Goal: Task Accomplishment & Management: Manage account settings

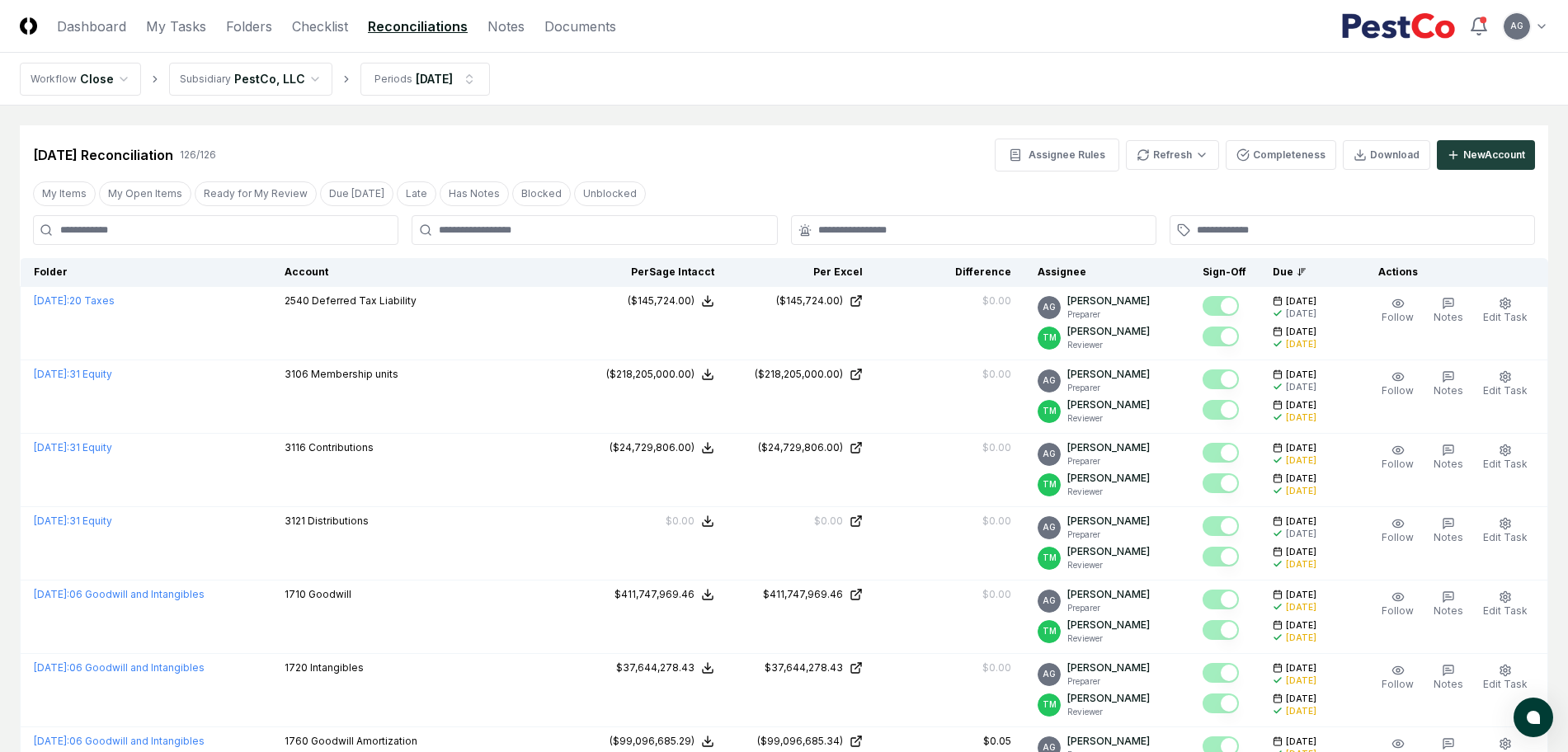
click at [772, 170] on div "Jul 2025 Reconciliation 126 / 126 Assignee Rules Refresh Completeness Download …" at bounding box center [784, 155] width 1502 height 33
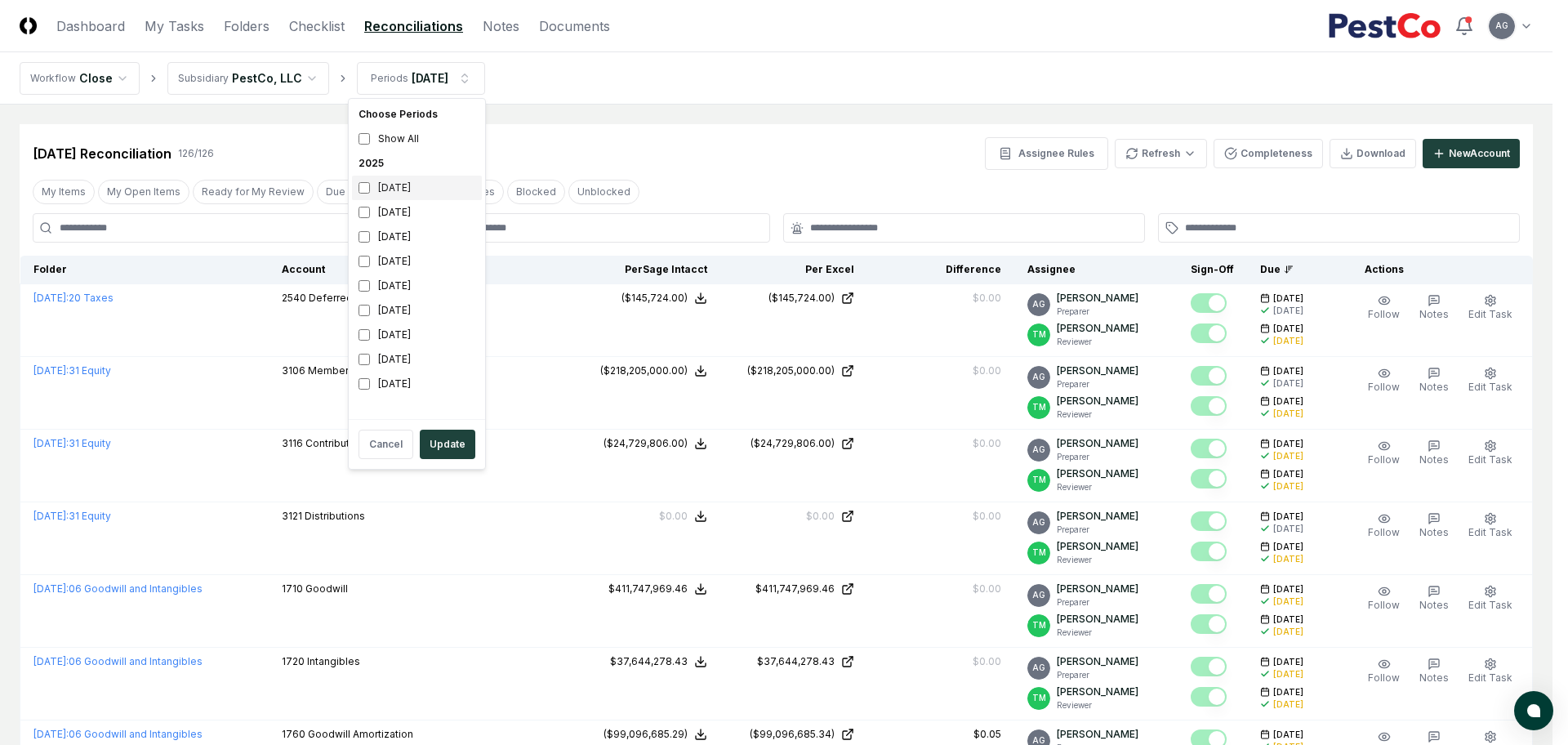
click at [395, 190] on div "September 2025" at bounding box center [416, 188] width 130 height 24
click at [383, 238] on div "July 2025" at bounding box center [416, 237] width 130 height 24
click at [452, 450] on button "Update" at bounding box center [447, 445] width 56 height 30
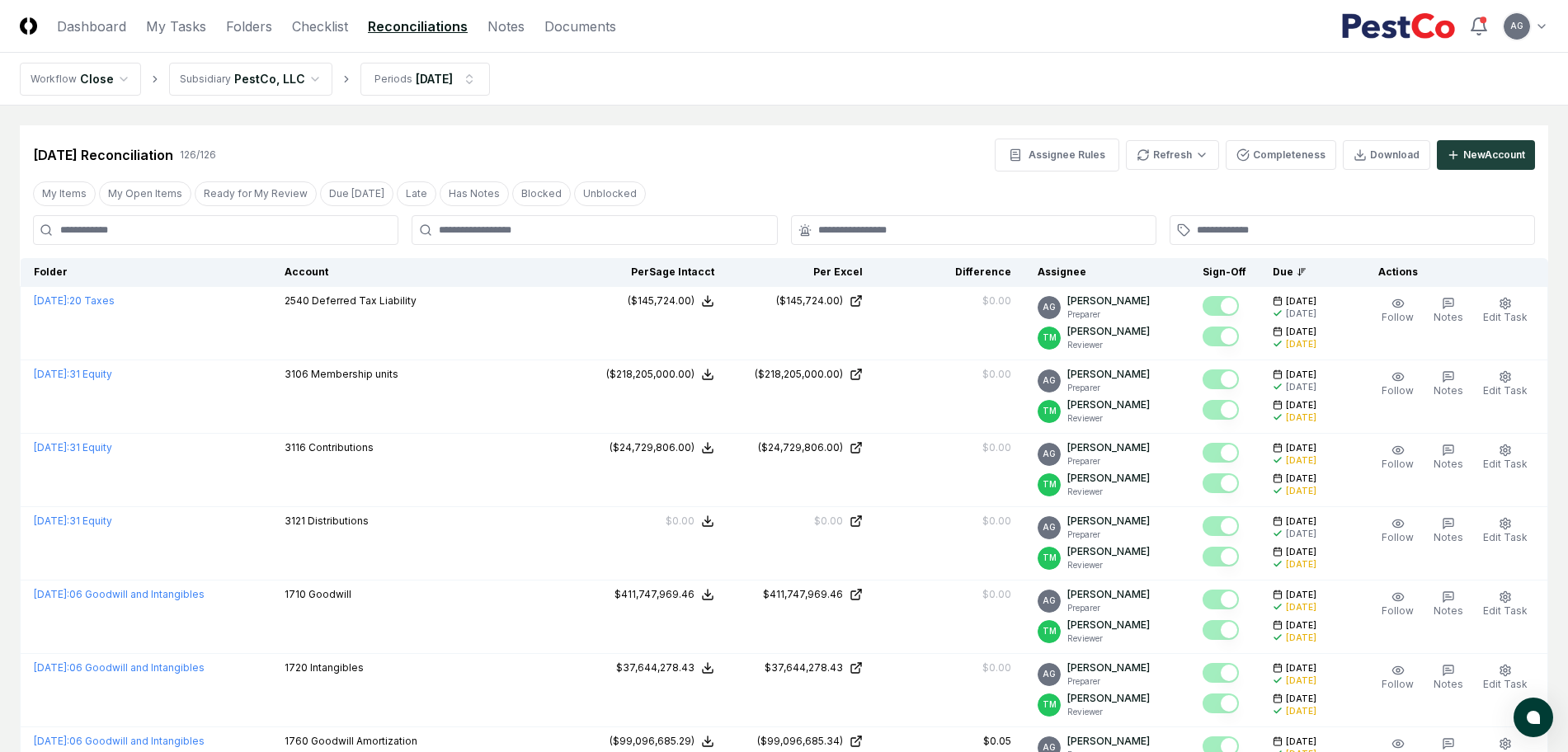
click at [696, 140] on div "Jul 2025 Reconciliation 126 / 126 Assignee Rules Refresh Completeness Download …" at bounding box center [784, 155] width 1502 height 33
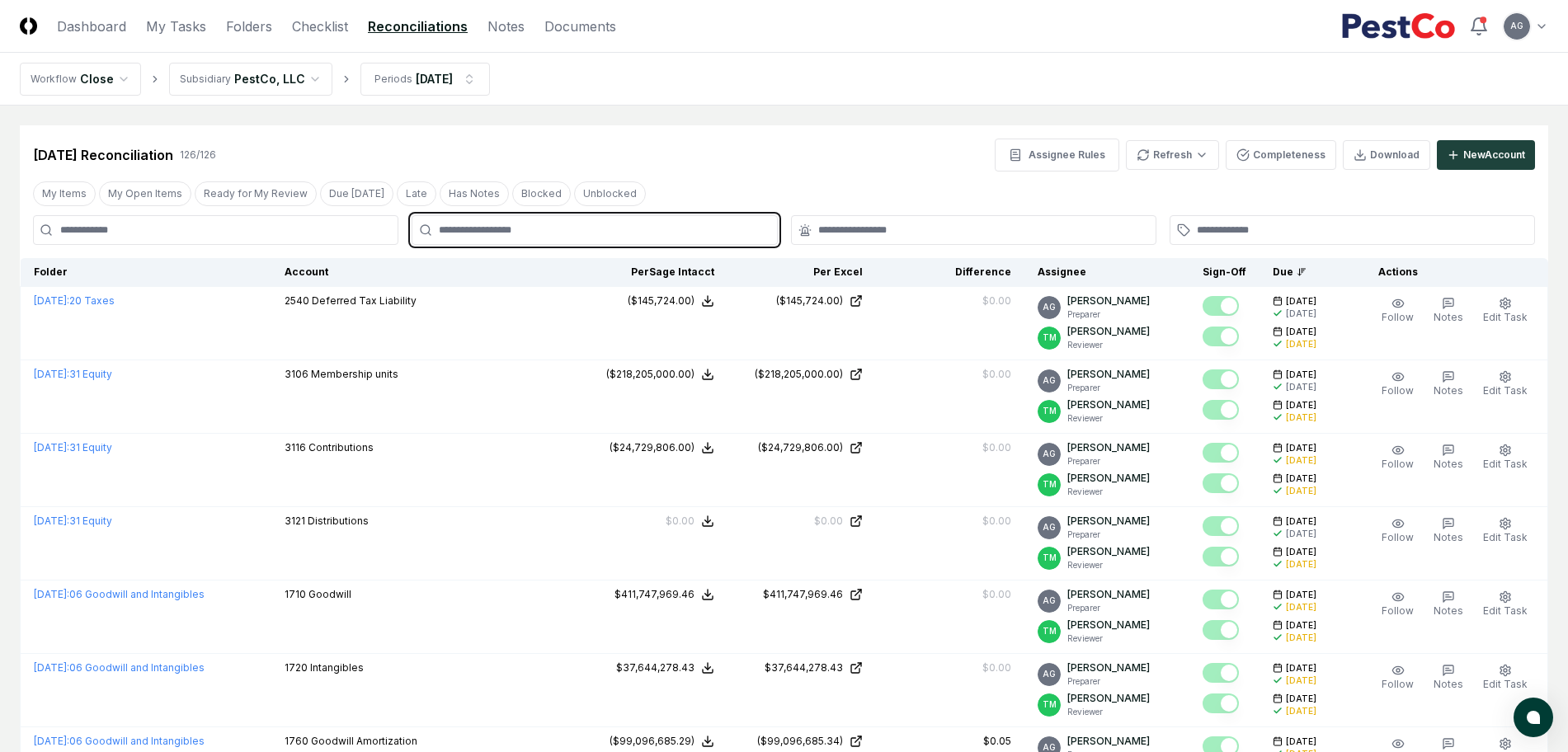
click at [682, 231] on input "text" at bounding box center [602, 229] width 328 height 15
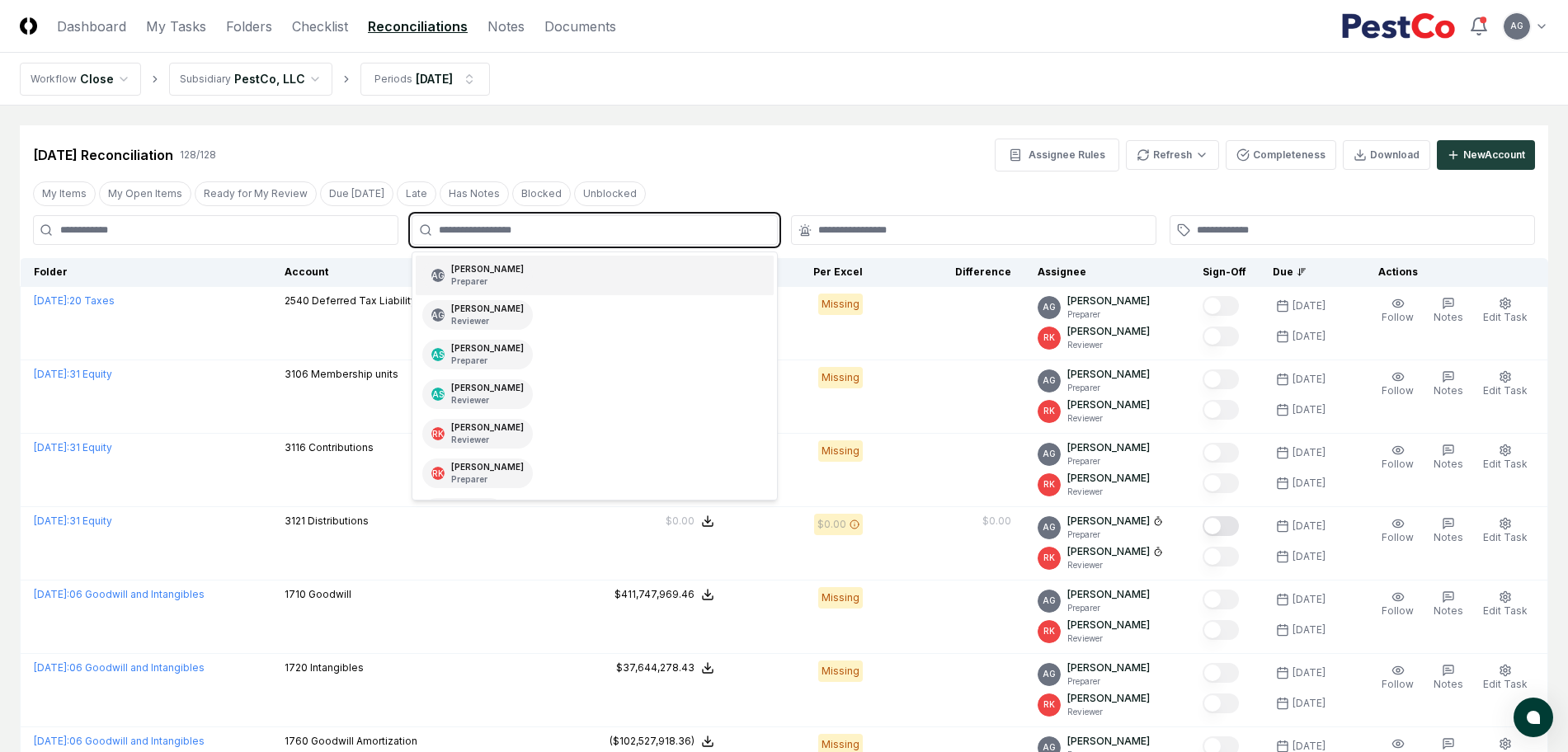
click at [622, 225] on input "text" at bounding box center [602, 229] width 328 height 15
click at [582, 387] on div "AS Aaron Steele Reviewer" at bounding box center [594, 394] width 357 height 40
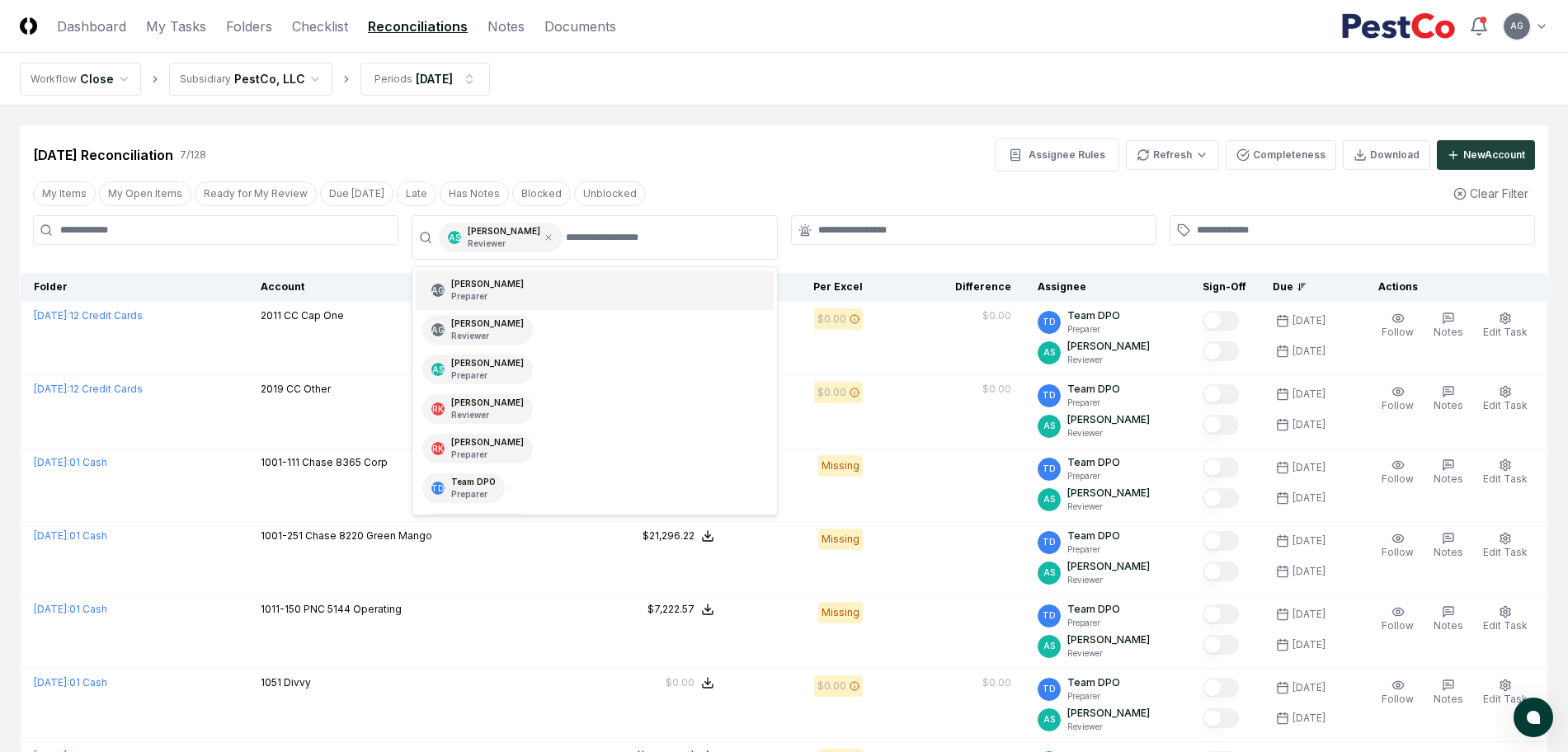
click at [773, 99] on nav "Workflow Close Subsidiary PestCo, LLC Periods Sep 2025" at bounding box center [784, 79] width 1568 height 53
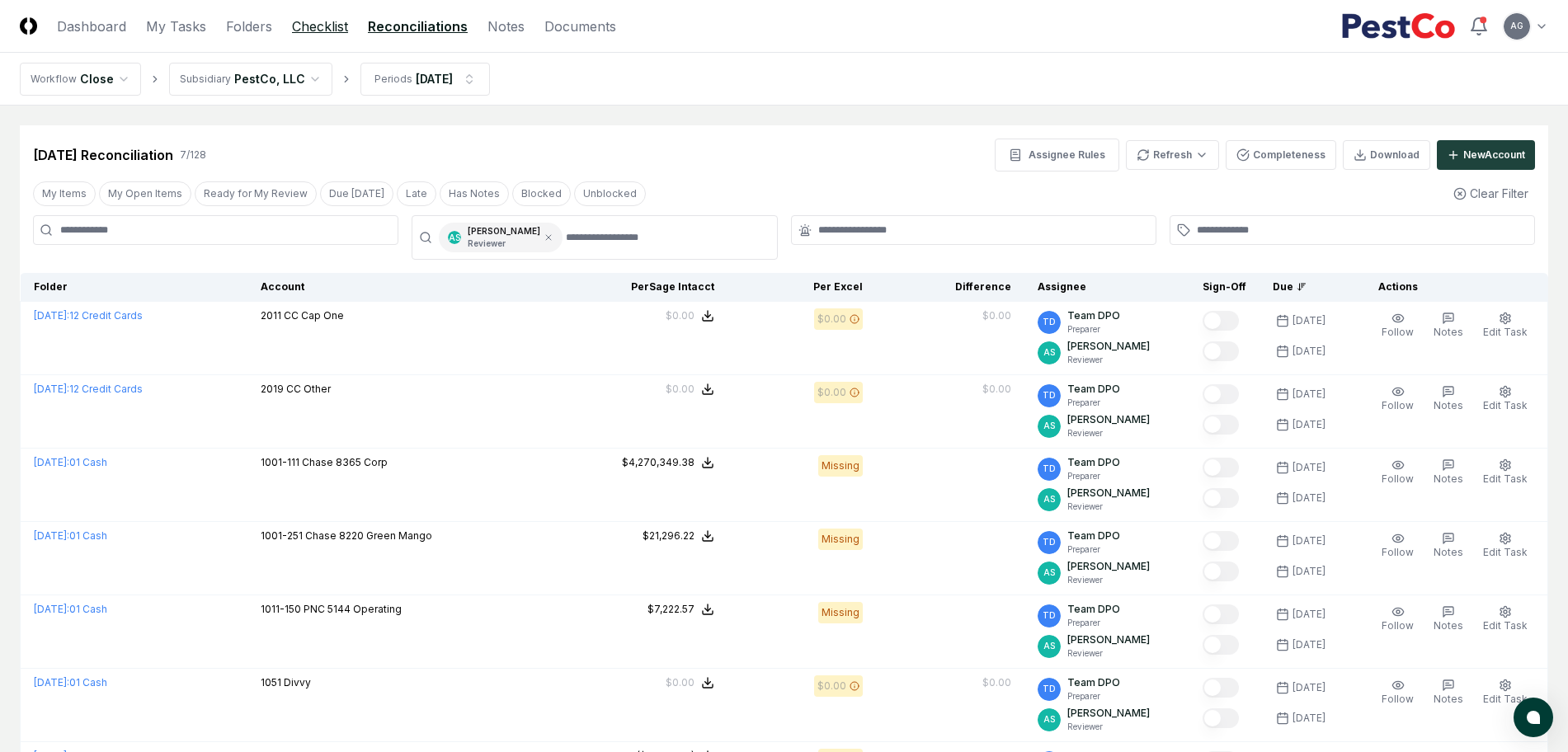
click at [341, 27] on link "Checklist" at bounding box center [320, 26] width 56 height 20
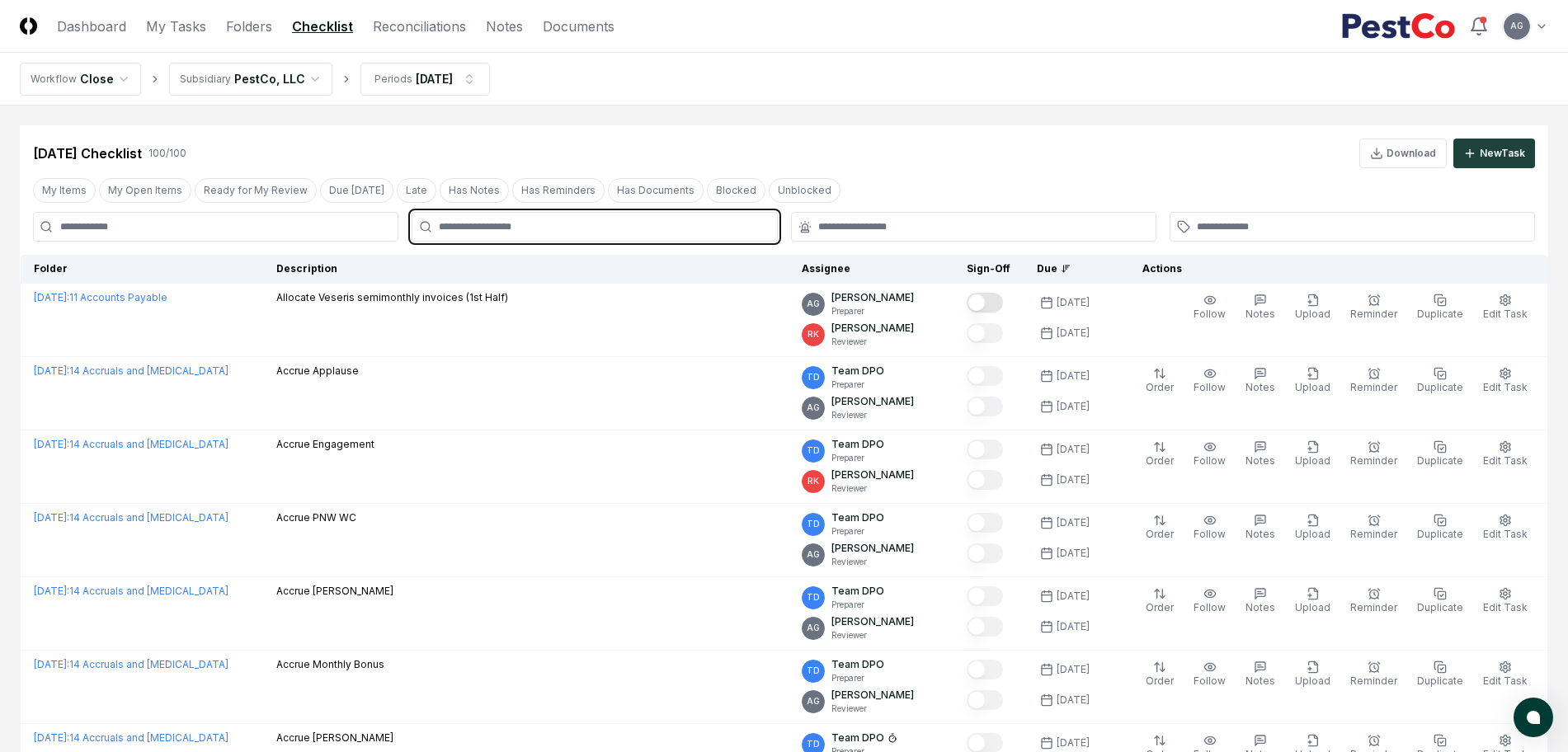
click at [671, 229] on input "text" at bounding box center [602, 227] width 328 height 15
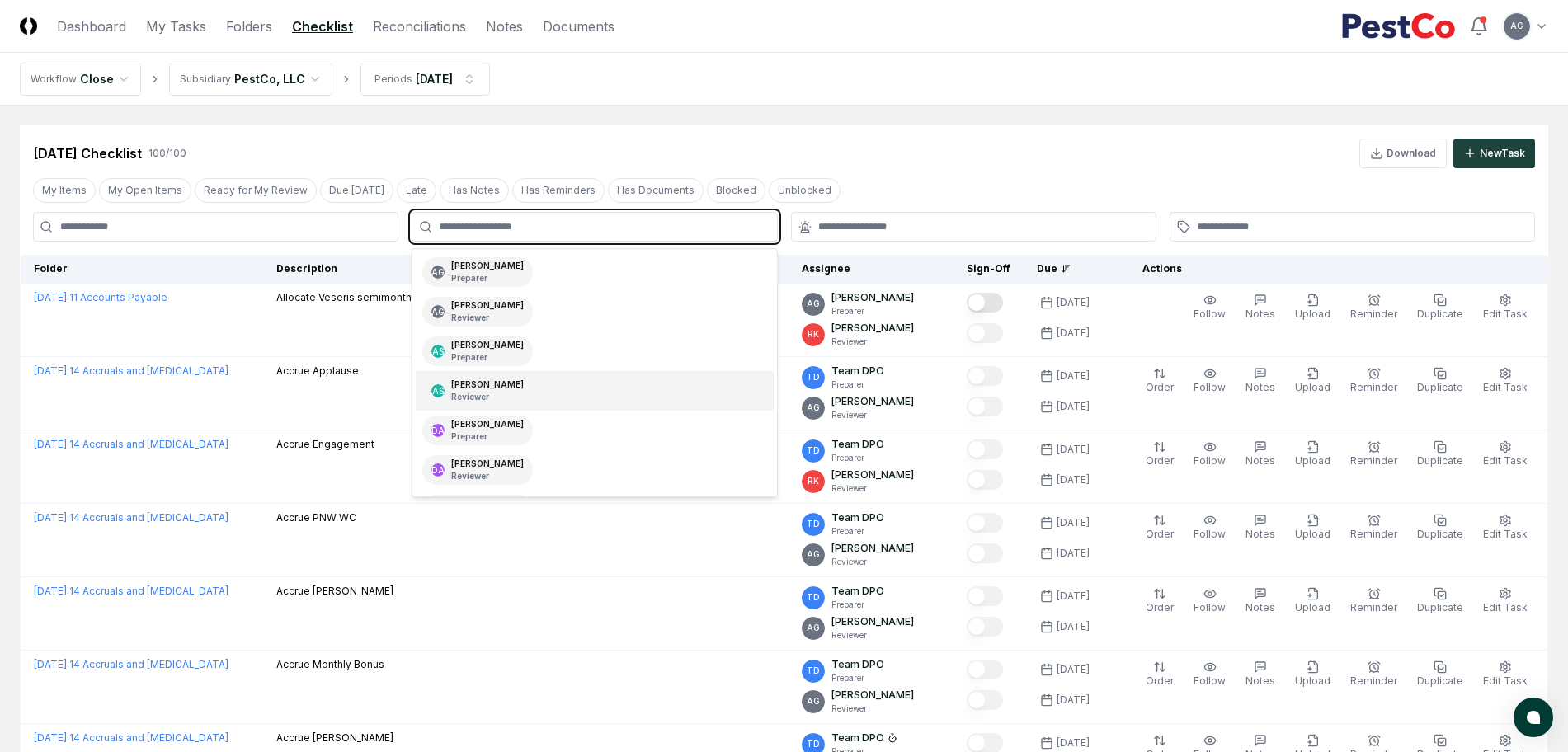
click at [565, 387] on div "AS Aaron Steele Reviewer" at bounding box center [594, 390] width 357 height 40
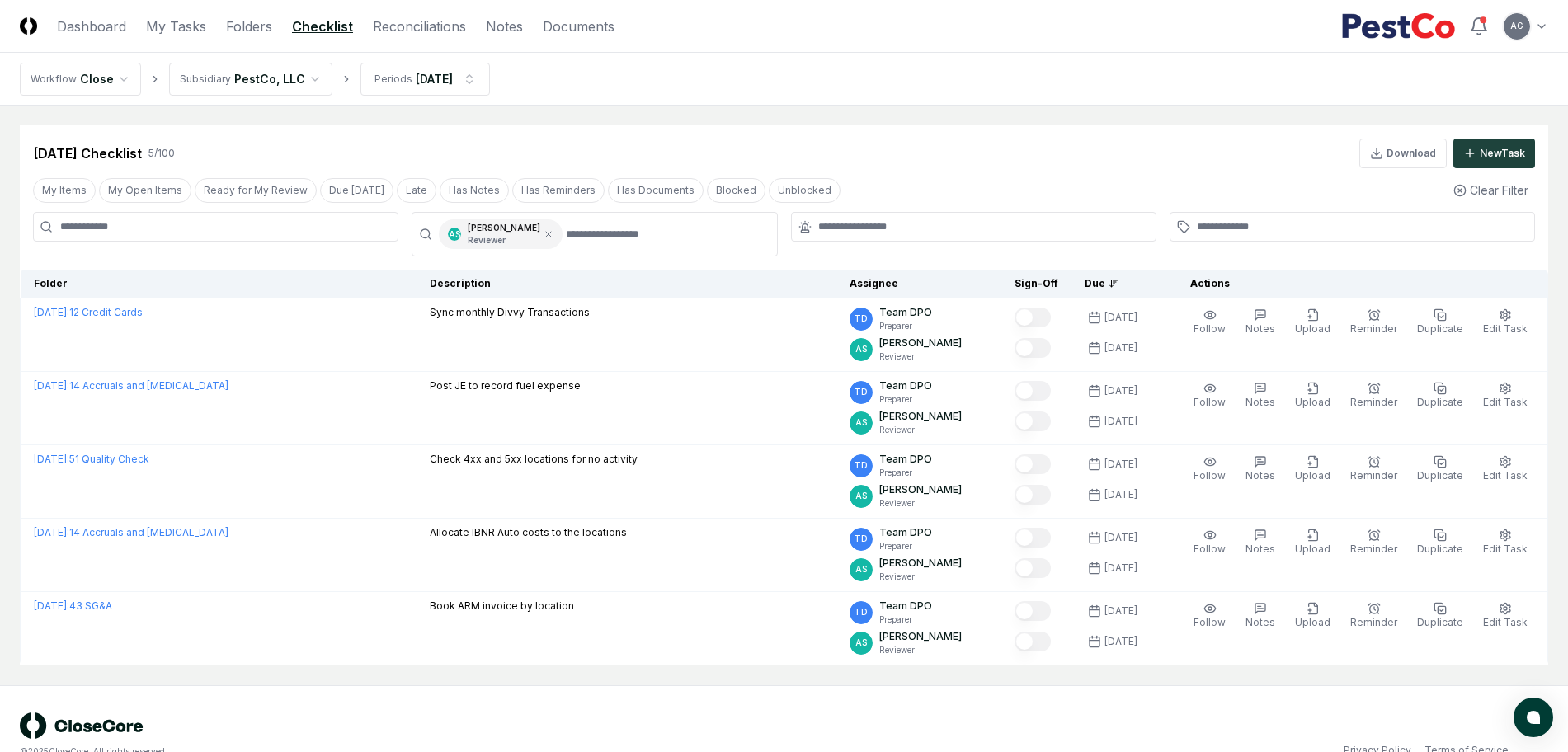
click at [735, 98] on nav "Workflow Close Subsidiary PestCo, LLC Periods Sep 2025" at bounding box center [784, 79] width 1568 height 53
click at [100, 30] on link "Dashboard" at bounding box center [91, 26] width 69 height 20
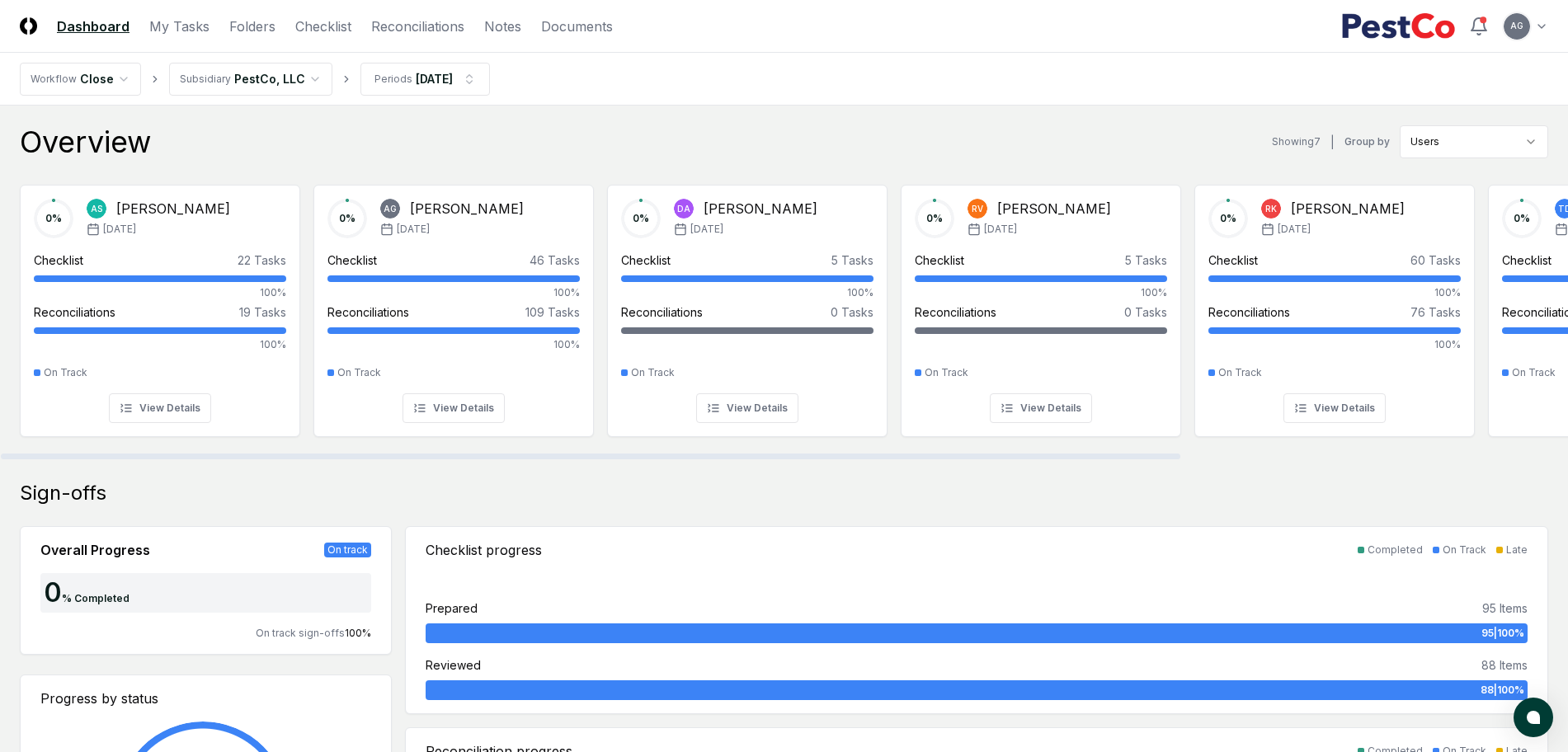
drag, startPoint x: 375, startPoint y: 456, endPoint x: 135, endPoint y: 484, distance: 241.6
click at [135, 459] on div at bounding box center [591, 456] width 1180 height 6
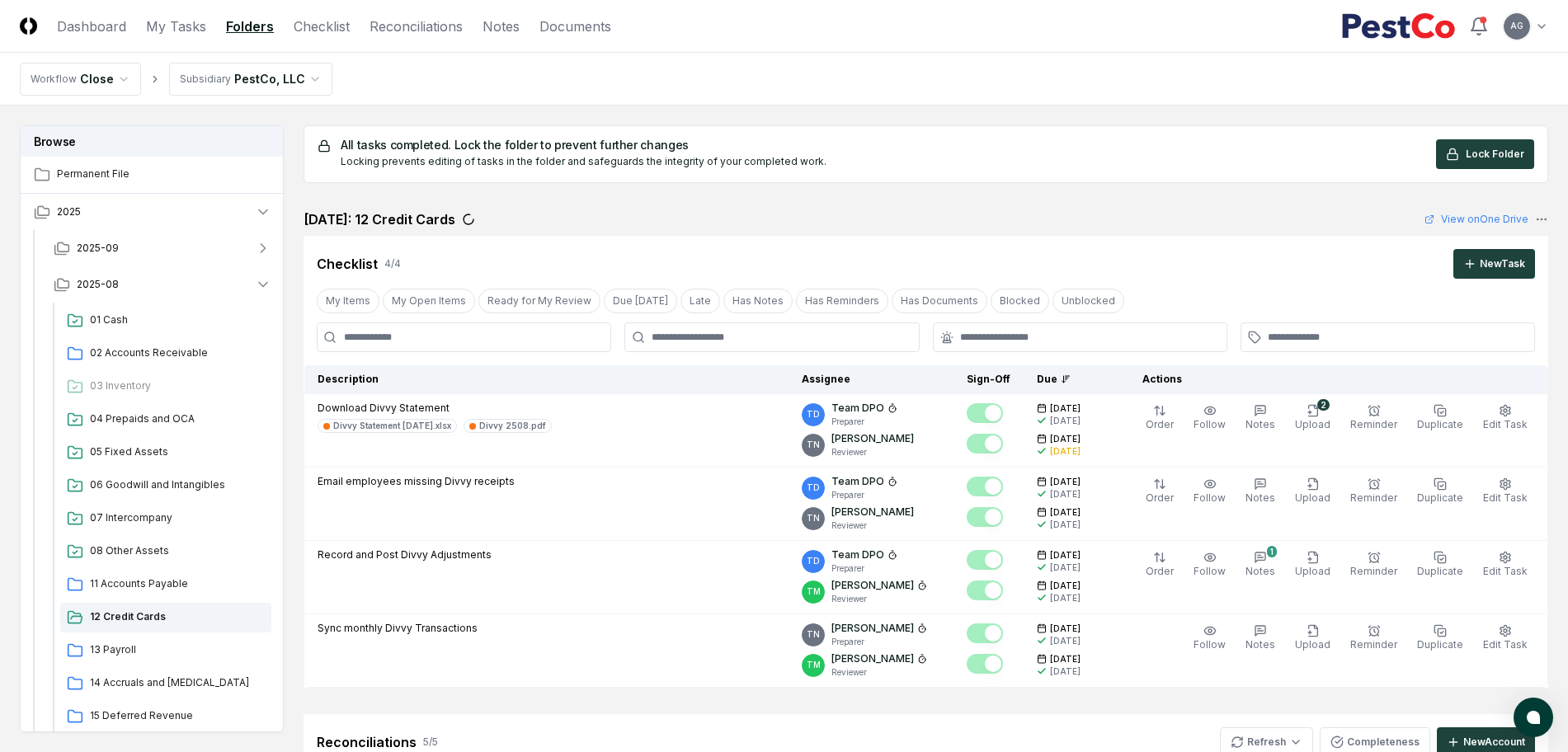
scroll to position [69, 0]
